Goal: Obtain resource: Download file/media

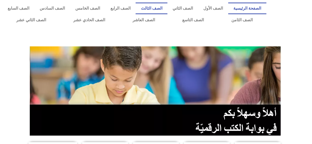
click at [159, 9] on link "الصف الثالث" at bounding box center [152, 9] width 32 height 12
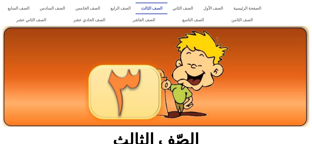
click at [283, 27] on img at bounding box center [156, 76] width 307 height 101
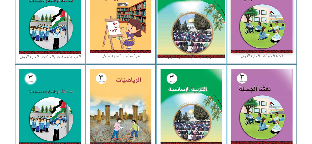
scroll to position [177, 0]
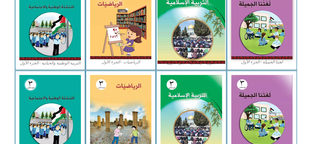
click at [169, 35] on img at bounding box center [191, 22] width 68 height 84
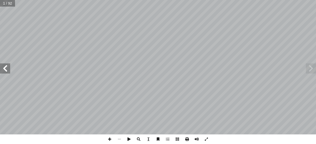
click at [186, 141] on span at bounding box center [187, 140] width 10 height 10
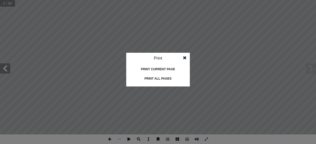
click at [162, 77] on div "Print all pages" at bounding box center [157, 79] width 51 height 8
